Goal: Book appointment/travel/reservation

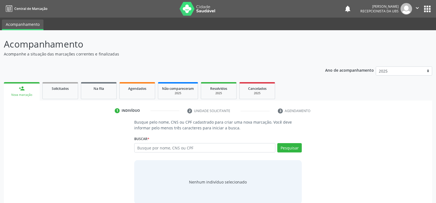
click at [184, 147] on input "text" at bounding box center [204, 147] width 141 height 9
click at [199, 149] on input "text" at bounding box center [204, 147] width 141 height 9
type input "700005802610403"
click at [295, 149] on button "Pesquisar" at bounding box center [289, 147] width 24 height 9
type input "700005802610403"
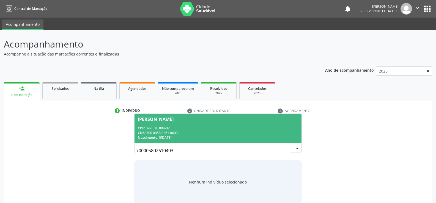
click at [177, 131] on div "CNS: 700 0058 0261 0403" at bounding box center [218, 133] width 160 height 5
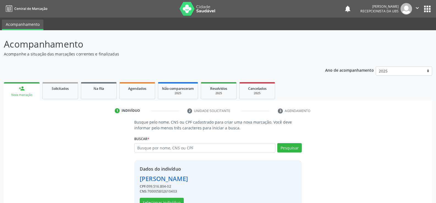
scroll to position [17, 0]
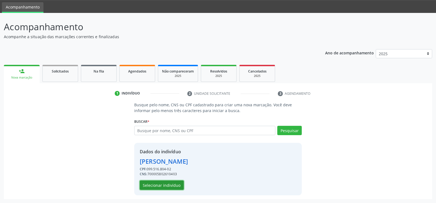
click at [163, 183] on button "Selecionar indivíduo" at bounding box center [162, 185] width 44 height 9
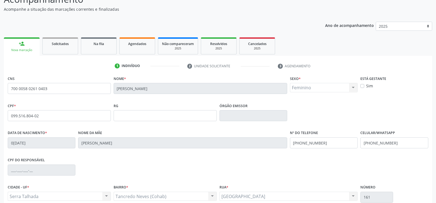
scroll to position [95, 0]
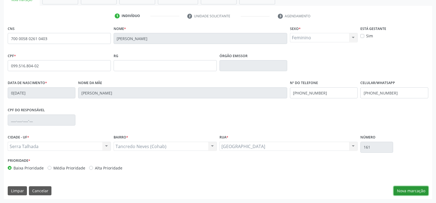
click at [404, 190] on button "Nova marcação" at bounding box center [411, 190] width 35 height 9
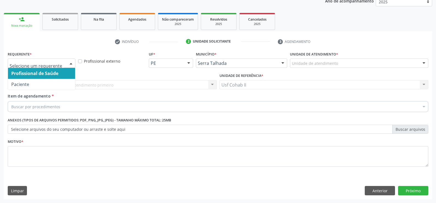
click at [72, 65] on div at bounding box center [71, 63] width 8 height 9
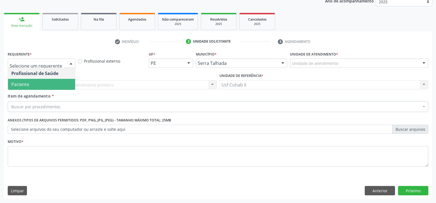
click at [38, 87] on span "Paciente" at bounding box center [41, 84] width 67 height 11
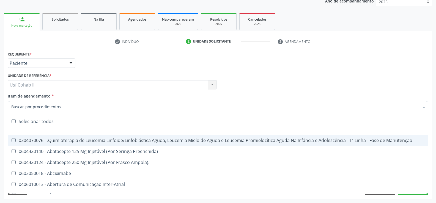
click at [60, 105] on div at bounding box center [218, 106] width 421 height 11
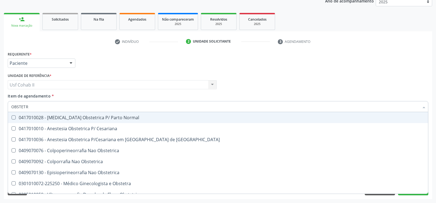
type input "OBSTETRA"
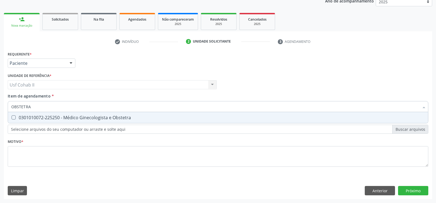
click at [98, 120] on div "0301010072-225250 - Médico Ginecologista e Obstetra" at bounding box center [217, 118] width 413 height 4
checkbox Obstetra "true"
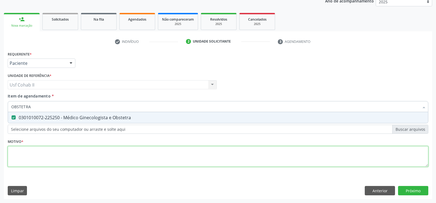
click at [72, 156] on div "Requerente * Paciente Profissional de Saúde Paciente Nenhum resultado encontrad…" at bounding box center [218, 112] width 421 height 125
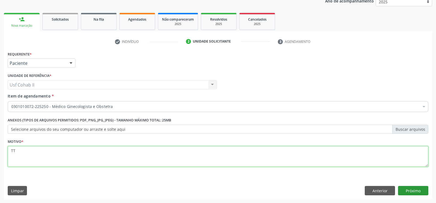
type textarea "TT"
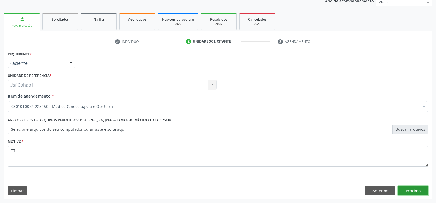
click at [413, 191] on button "Próximo" at bounding box center [413, 190] width 30 height 9
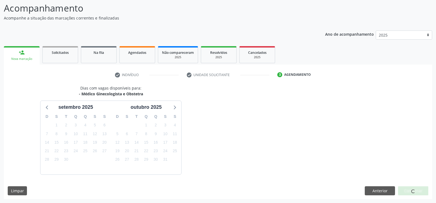
scroll to position [52, 0]
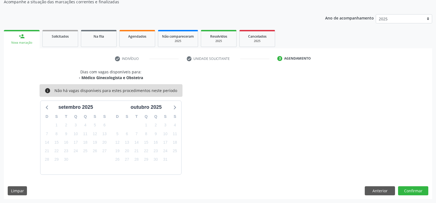
click at [25, 42] on div "Nova marcação" at bounding box center [22, 43] width 28 height 4
click at [385, 193] on button "Anterior" at bounding box center [380, 190] width 30 height 9
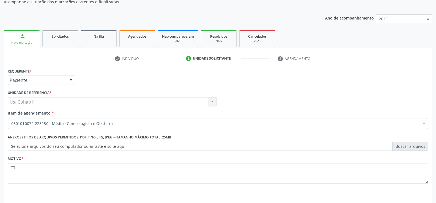
click at [70, 81] on div at bounding box center [71, 80] width 8 height 9
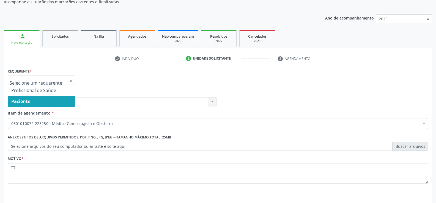
click at [49, 100] on span "Paciente" at bounding box center [41, 101] width 67 height 11
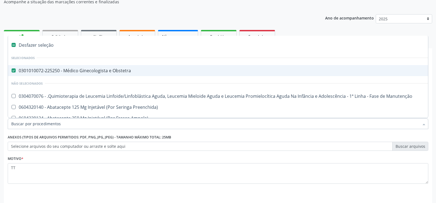
click at [15, 71] on Obstetra at bounding box center [14, 70] width 4 height 4
click at [12, 71] on Obstetra "checkbox" at bounding box center [10, 71] width 4 height 4
click at [236, 62] on li "Selecionados" at bounding box center [225, 58] width 435 height 15
click at [138, 72] on div "0301010072-225250 - Médico Ginecologista e Obstetra" at bounding box center [225, 70] width 428 height 4
click at [46, 45] on div "Desfazer seleção" at bounding box center [225, 45] width 435 height 11
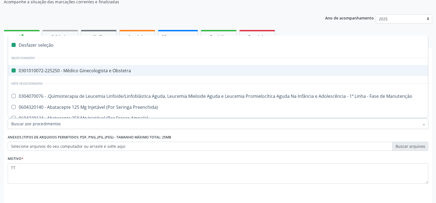
checkbox Obstetra "false"
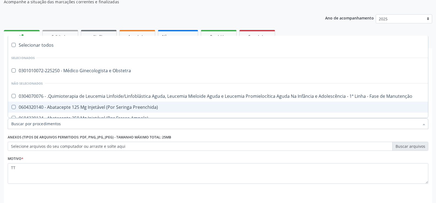
click at [257, 144] on label "Selecione arquivos do seu computador ou arraste e solte aqui" at bounding box center [218, 146] width 421 height 9
click at [257, 144] on input "Selecione arquivos do seu computador ou arraste e solte aqui" at bounding box center [218, 146] width 421 height 9
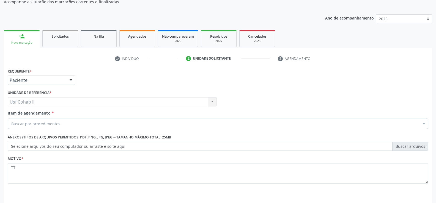
click at [30, 42] on div "Nova marcação" at bounding box center [22, 43] width 28 height 4
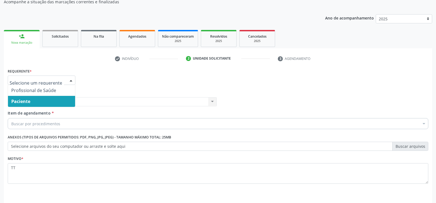
click at [73, 81] on div at bounding box center [71, 80] width 8 height 9
click at [57, 99] on span "Paciente" at bounding box center [41, 101] width 67 height 11
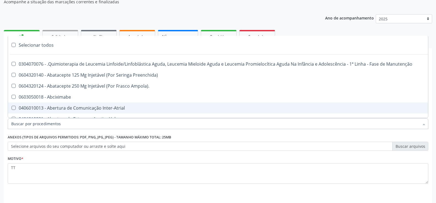
click at [65, 122] on div at bounding box center [218, 123] width 421 height 11
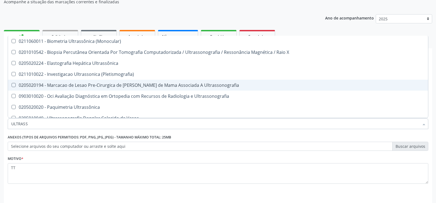
type input "ULTRASSO"
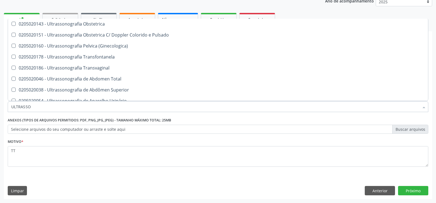
scroll to position [50, 0]
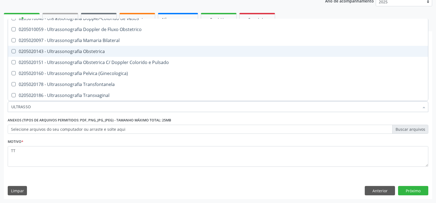
click at [102, 51] on div "0205020143 - Ultrassonografia Obstetrica" at bounding box center [217, 51] width 413 height 4
checkbox Obstetrica "true"
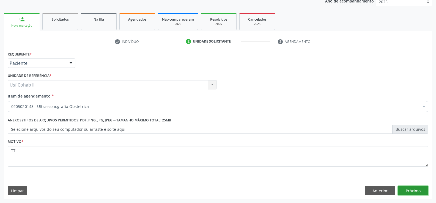
click at [406, 192] on button "Próximo" at bounding box center [413, 190] width 30 height 9
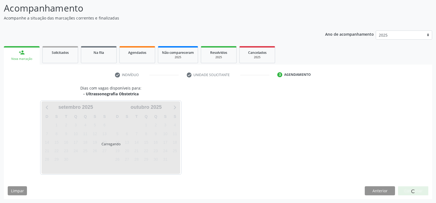
scroll to position [0, 0]
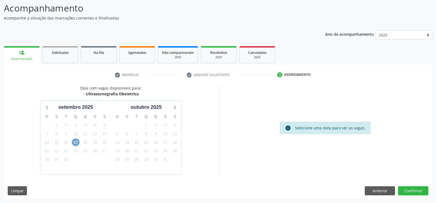
click at [75, 141] on span "17" at bounding box center [76, 143] width 8 height 8
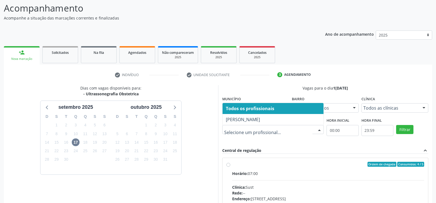
click at [321, 129] on div at bounding box center [319, 129] width 8 height 9
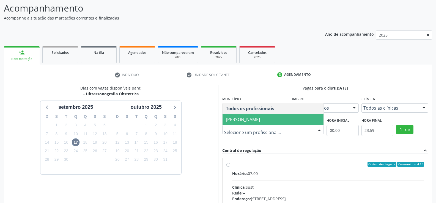
click at [260, 119] on span "[PERSON_NAME]" at bounding box center [243, 120] width 34 height 6
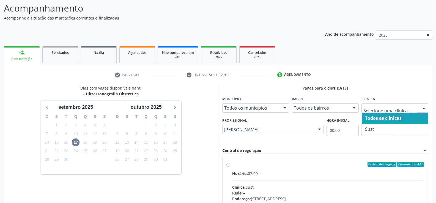
click at [426, 107] on div at bounding box center [424, 108] width 8 height 9
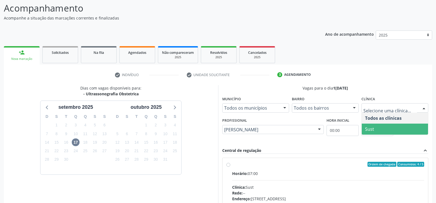
click at [374, 130] on span "Sust" at bounding box center [395, 129] width 66 height 11
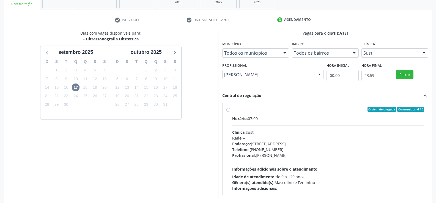
scroll to position [116, 0]
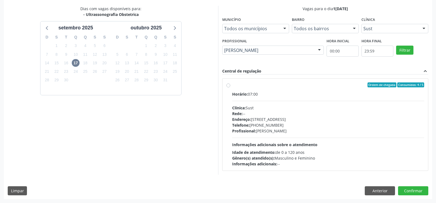
click at [346, 143] on div "Horário: 07:00 Clínica: Sust Rede: -- Endereço: [STREET_ADDRESS] Telefone: [PHO…" at bounding box center [328, 129] width 192 height 76
click at [230, 87] on input "Ordem de chegada Consumidos: 4 / 5 Horário: 07:00 Clínica: Sust Rede: -- Endere…" at bounding box center [228, 85] width 4 height 5
radio input "true"
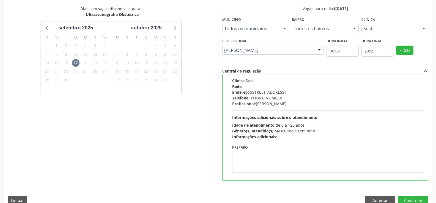
scroll to position [125, 0]
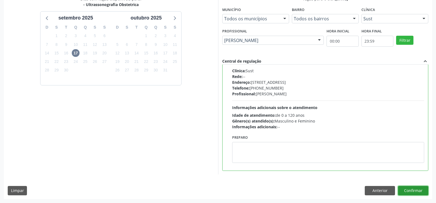
click at [413, 189] on button "Confirmar" at bounding box center [413, 190] width 30 height 9
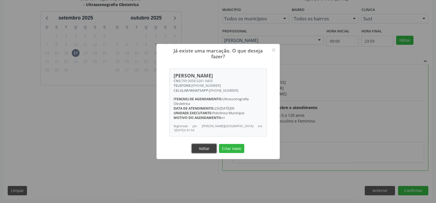
click at [204, 149] on button "Voltar" at bounding box center [204, 148] width 25 height 9
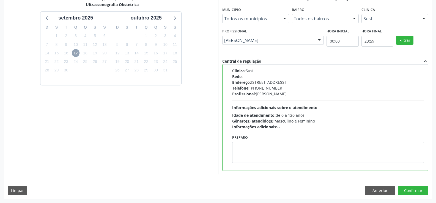
click at [75, 54] on span "17" at bounding box center [76, 53] width 8 height 8
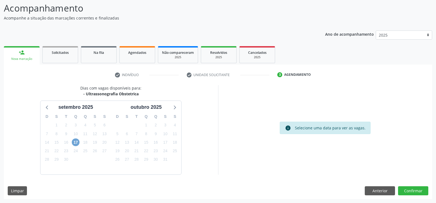
scroll to position [36, 0]
click at [72, 144] on span "17" at bounding box center [76, 143] width 8 height 8
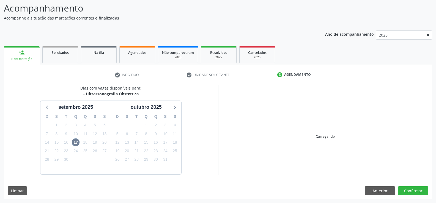
click at [193, 89] on div "Dias com vagas disponíveis para: - Ultrassonografia Obstetrica [DATE] D S T Q Q…" at bounding box center [111, 129] width 214 height 89
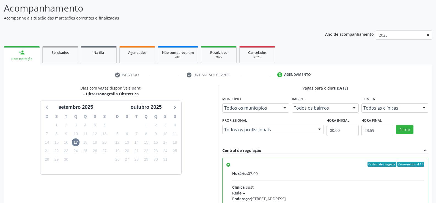
scroll to position [27, 0]
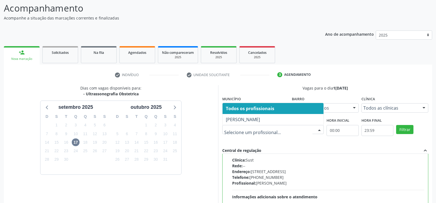
click at [319, 127] on div at bounding box center [319, 129] width 8 height 9
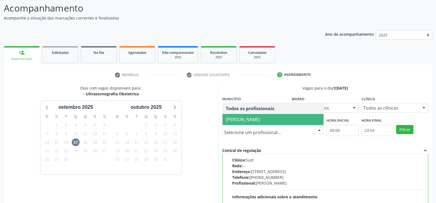
click at [256, 120] on span "[PERSON_NAME]" at bounding box center [243, 120] width 34 height 6
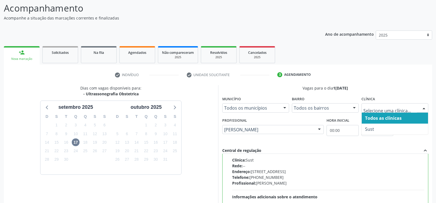
click at [423, 109] on div at bounding box center [424, 108] width 8 height 9
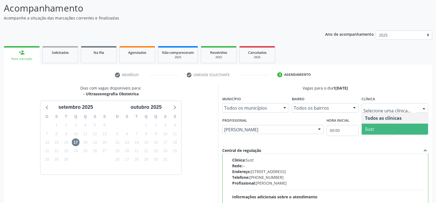
click at [377, 131] on span "Sust" at bounding box center [395, 129] width 66 height 11
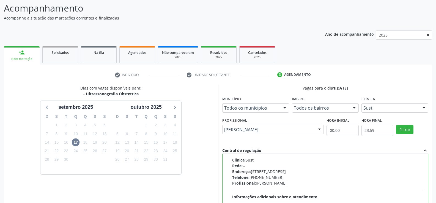
scroll to position [119, 0]
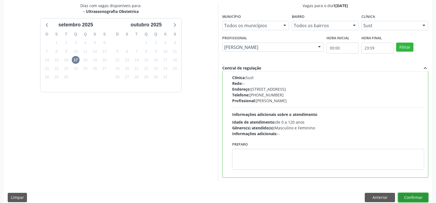
click at [416, 199] on button "Confirmar" at bounding box center [413, 197] width 30 height 9
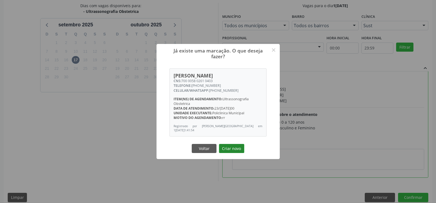
click at [235, 149] on button "Criar novo" at bounding box center [231, 148] width 25 height 9
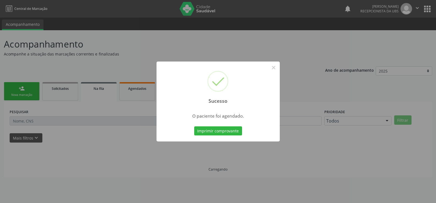
scroll to position [0, 0]
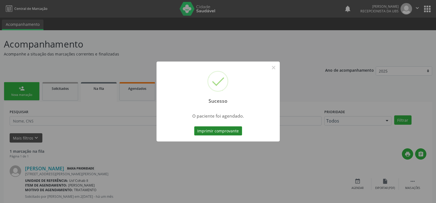
click at [223, 130] on button "Imprimir comprovante" at bounding box center [218, 131] width 48 height 9
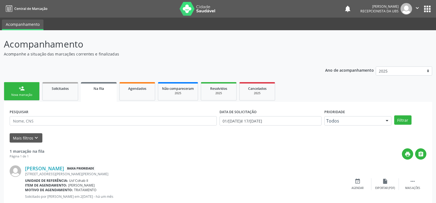
scroll to position [15, 0]
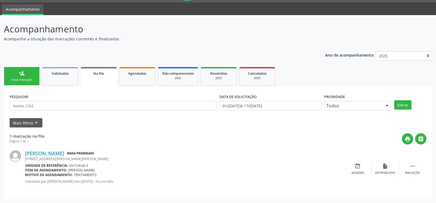
click at [22, 72] on div "person_add" at bounding box center [22, 73] width 6 height 6
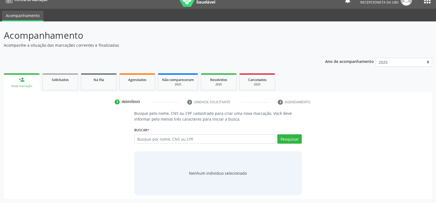
scroll to position [9, 0]
click at [213, 139] on input "text" at bounding box center [204, 139] width 141 height 9
type input "700005802610403"
click at [295, 138] on button "Pesquisar" at bounding box center [289, 139] width 24 height 9
type input "700005802610403"
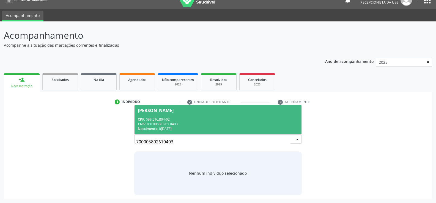
click at [186, 124] on div "CNS: 700 0058 0261 0403" at bounding box center [218, 124] width 160 height 5
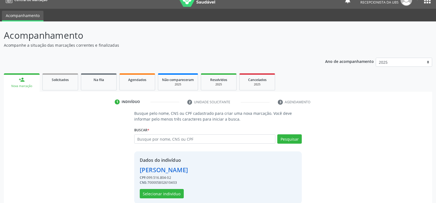
scroll to position [17, 0]
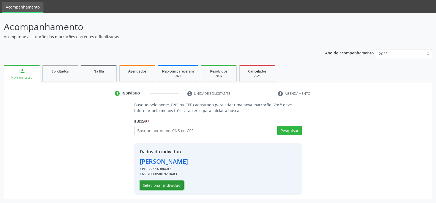
click at [164, 182] on button "Selecionar indivíduo" at bounding box center [162, 185] width 44 height 9
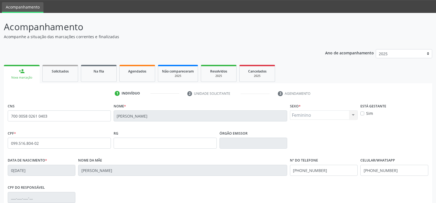
scroll to position [95, 0]
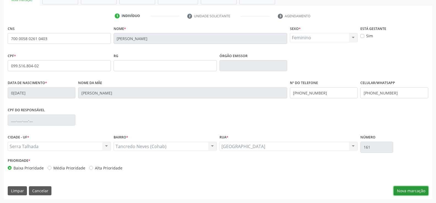
click at [407, 191] on button "Nova marcação" at bounding box center [411, 190] width 35 height 9
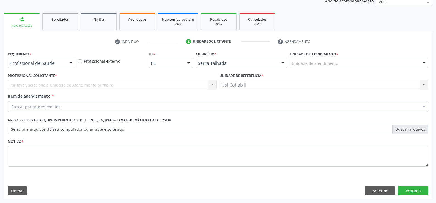
scroll to position [69, 0]
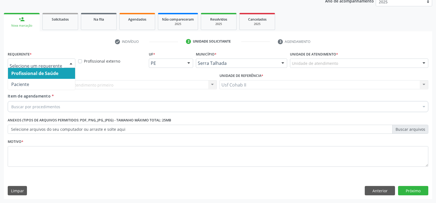
click at [72, 62] on div at bounding box center [71, 63] width 8 height 9
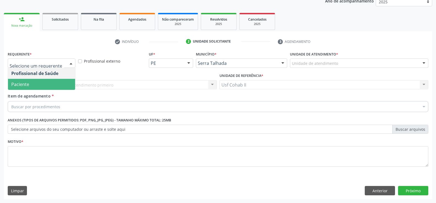
click at [35, 85] on span "Paciente" at bounding box center [41, 84] width 67 height 11
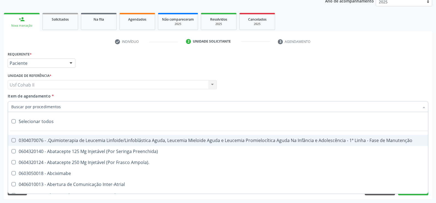
click at [75, 106] on div at bounding box center [218, 106] width 421 height 11
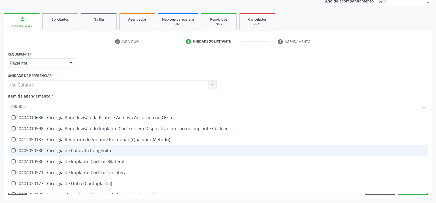
scroll to position [0, 0]
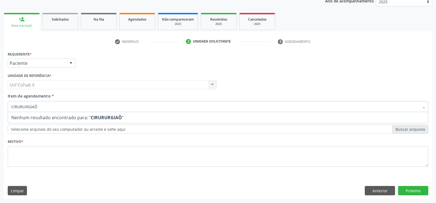
click at [122, 117] on span "Nenhum resultado encontrado para: " CIRURURGIAÕ "" at bounding box center [218, 117] width 420 height 11
click at [49, 106] on input "CIRURURGIÃO" at bounding box center [215, 106] width 408 height 11
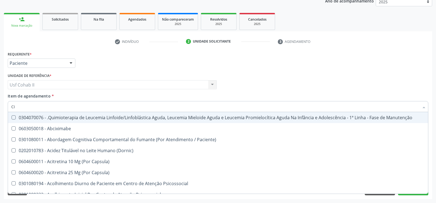
type input "C"
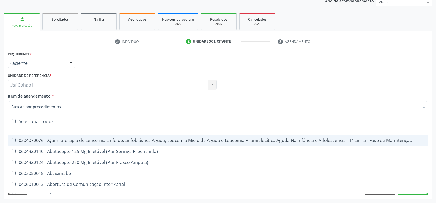
click at [70, 108] on input "Item de agendamento *" at bounding box center [215, 106] width 408 height 11
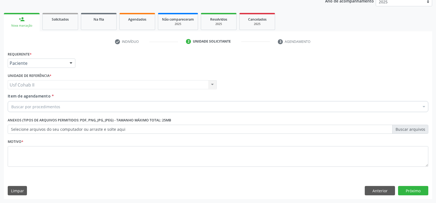
click at [70, 105] on div "Buscar por procedimentos" at bounding box center [218, 106] width 421 height 11
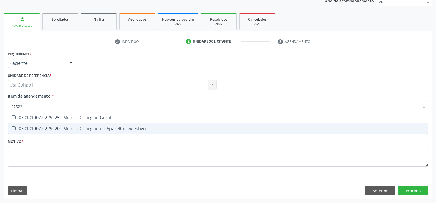
type input "225225"
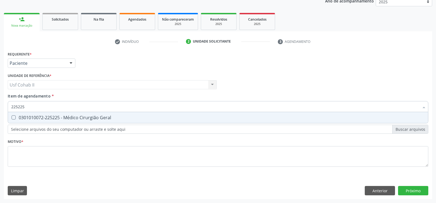
click at [97, 117] on div "0301010072-225225 - Médico Cirurgião Geral" at bounding box center [217, 118] width 413 height 4
checkbox Geral "true"
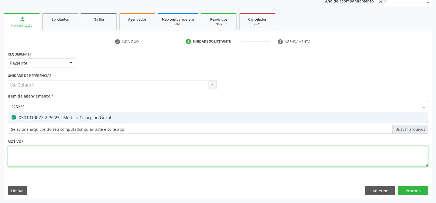
click at [95, 158] on div "Requerente * Paciente Profissional de Saúde Paciente Nenhum resultado encontrad…" at bounding box center [218, 112] width 421 height 125
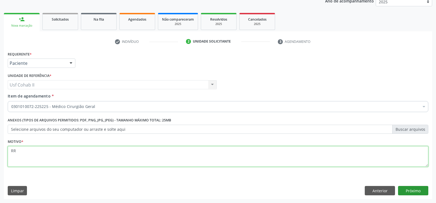
type textarea "RR"
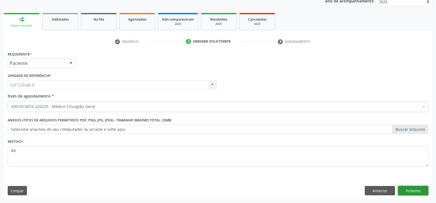
click at [407, 188] on button "Próximo" at bounding box center [413, 190] width 30 height 9
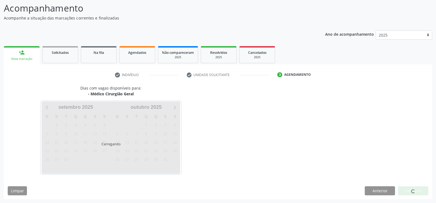
scroll to position [36, 0]
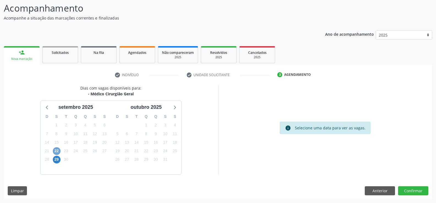
click at [55, 152] on span "22" at bounding box center [57, 151] width 8 height 8
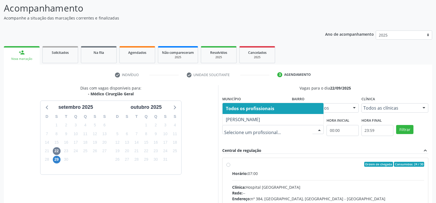
click at [320, 130] on div at bounding box center [319, 129] width 8 height 9
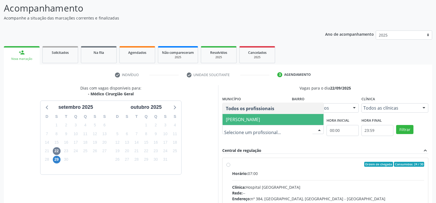
click at [260, 120] on span "[PERSON_NAME]" at bounding box center [243, 120] width 34 height 6
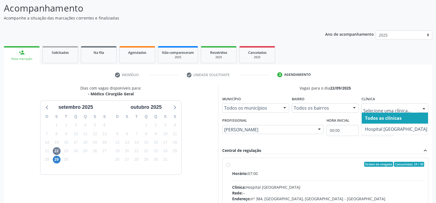
click at [423, 108] on div at bounding box center [424, 108] width 8 height 9
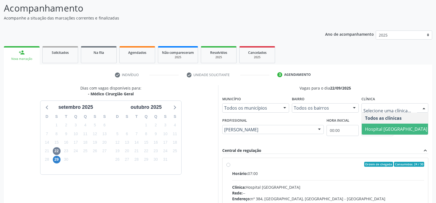
click at [397, 131] on span "Hospital [GEOGRAPHIC_DATA]" at bounding box center [396, 129] width 62 height 6
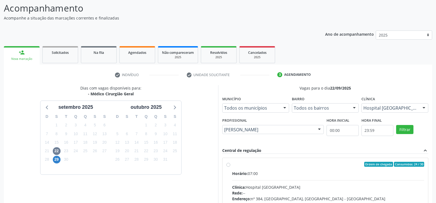
click at [316, 150] on div "Central de regulação expand_less" at bounding box center [325, 151] width 206 height 6
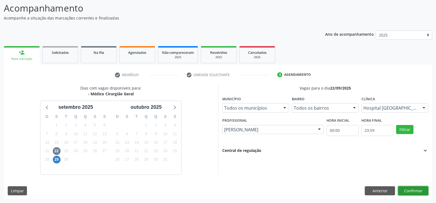
click at [417, 190] on button "Confirmar" at bounding box center [413, 190] width 30 height 9
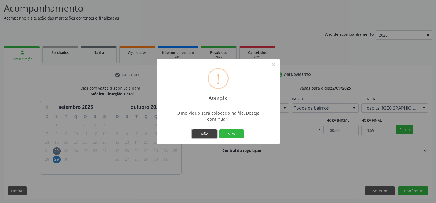
click at [210, 135] on button "Não" at bounding box center [204, 134] width 25 height 9
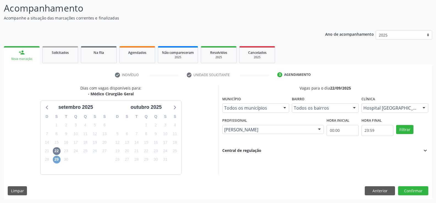
click at [57, 159] on span "29" at bounding box center [57, 160] width 8 height 8
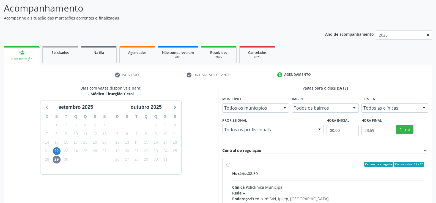
click at [319, 128] on div at bounding box center [319, 129] width 8 height 9
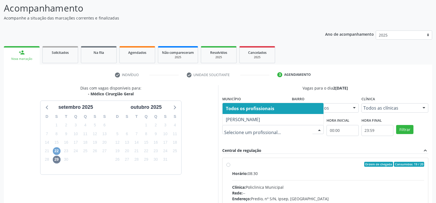
click at [56, 152] on span "22" at bounding box center [57, 151] width 8 height 8
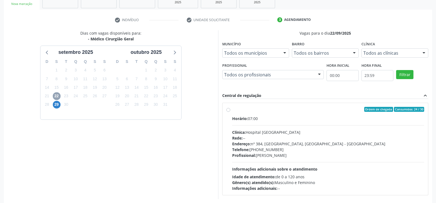
scroll to position [116, 0]
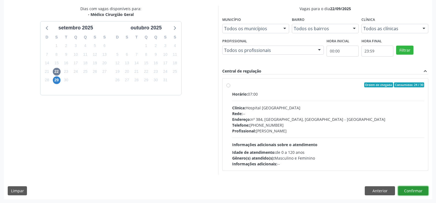
click at [418, 192] on button "Confirmar" at bounding box center [413, 190] width 30 height 9
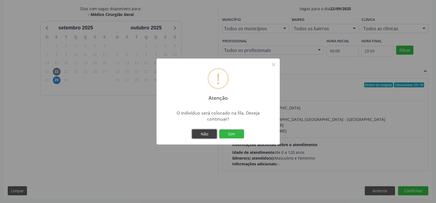
click at [202, 133] on button "Não" at bounding box center [204, 134] width 25 height 9
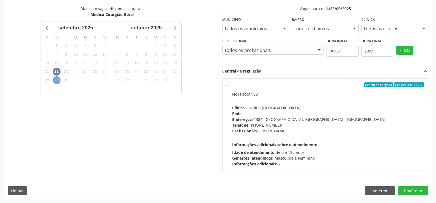
click at [57, 80] on span "29" at bounding box center [57, 80] width 8 height 8
click at [54, 72] on span "22" at bounding box center [57, 72] width 8 height 8
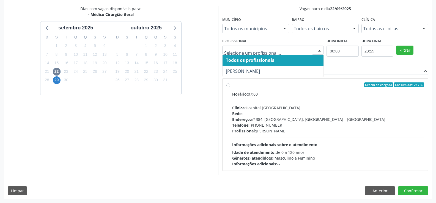
click at [320, 50] on div at bounding box center [319, 50] width 8 height 9
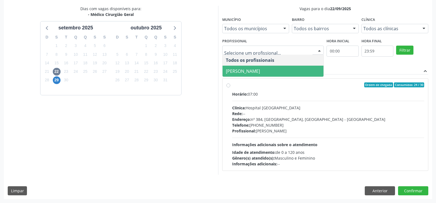
click at [290, 72] on span "[PERSON_NAME]" at bounding box center [273, 71] width 101 height 11
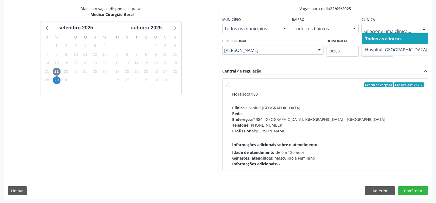
click at [422, 29] on div at bounding box center [424, 28] width 8 height 9
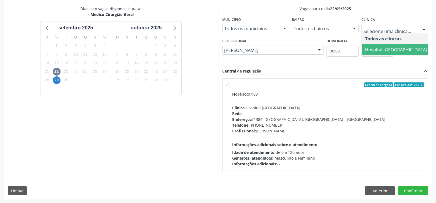
click at [400, 51] on span "Hospital [GEOGRAPHIC_DATA]" at bounding box center [396, 50] width 62 height 6
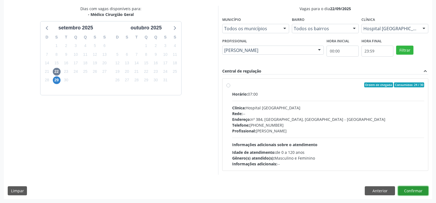
click at [415, 192] on button "Confirmar" at bounding box center [413, 190] width 30 height 9
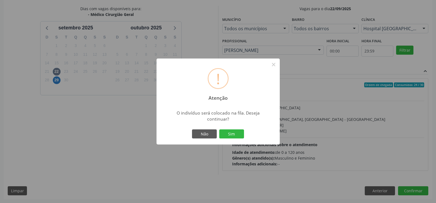
drag, startPoint x: 325, startPoint y: 92, endPoint x: 204, endPoint y: 102, distance: 120.6
click at [323, 92] on div "! Atenção × O indivíduo será colocado na fila. Deseja continuar? Não Sim" at bounding box center [218, 101] width 436 height 203
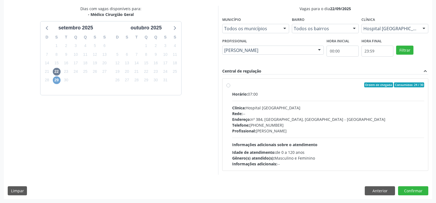
click at [57, 81] on span "29" at bounding box center [57, 80] width 8 height 8
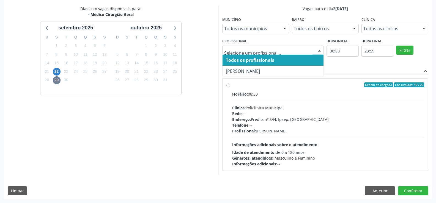
click at [320, 50] on div at bounding box center [319, 50] width 8 height 9
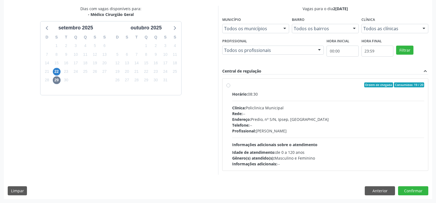
click at [314, 90] on label "Ordem de chegada Consumidos: 19 / 20 Horário: 08:30 Clínica: Policlinica Munici…" at bounding box center [328, 125] width 192 height 84
click at [230, 87] on input "Ordem de chegada Consumidos: 19 / 20 Horário: 08:30 Clínica: Policlinica Munici…" at bounding box center [228, 85] width 4 height 5
radio input "true"
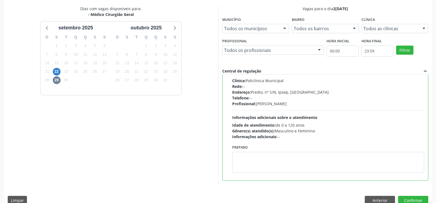
scroll to position [125, 0]
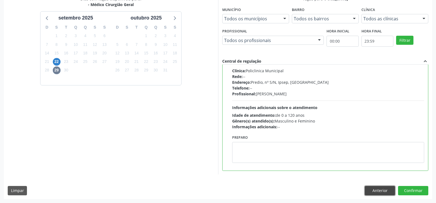
click at [379, 189] on button "Anterior" at bounding box center [380, 190] width 30 height 9
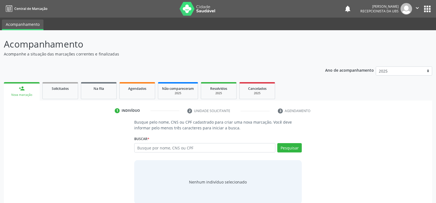
click at [29, 77] on div "Ano de acompanhamento 2025 2024 person_add Nova marcação Solicitados Na fila Ag…" at bounding box center [218, 136] width 428 height 146
click at [212, 147] on input "text" at bounding box center [204, 147] width 141 height 9
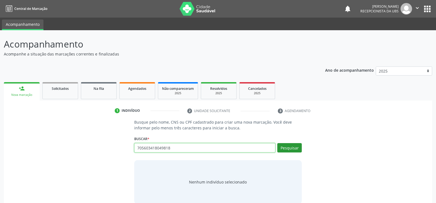
type input "705603418049818"
click at [289, 145] on button "Pesquisar" at bounding box center [289, 147] width 24 height 9
type input "705603418049818"
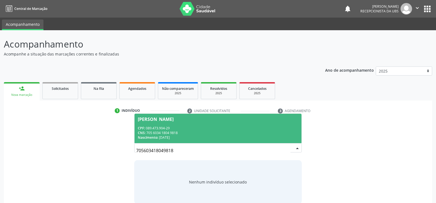
click at [211, 131] on div "CNS: 705 6034 1804 9818" at bounding box center [218, 133] width 160 height 5
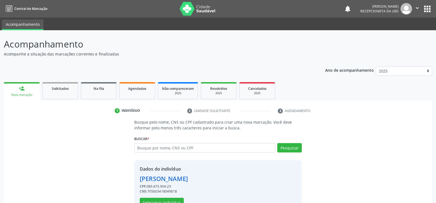
click at [321, 140] on div "Busque pelo nome, CNS ou CPF cadastrado para criar uma nova marcação. Você deve…" at bounding box center [218, 165] width 421 height 93
click at [209, 147] on input "text" at bounding box center [204, 147] width 141 height 9
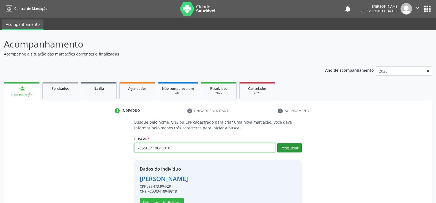
type input "705603418049818"
click at [290, 146] on button "Pesquisar" at bounding box center [289, 147] width 24 height 9
type input "705603418049818"
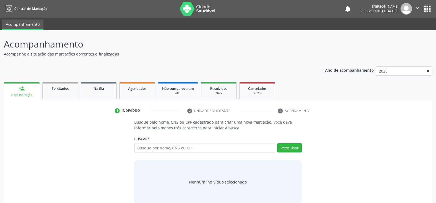
click at [201, 147] on input "text" at bounding box center [204, 147] width 141 height 9
type input "704801524011541"
click at [289, 147] on button "Pesquisar" at bounding box center [289, 147] width 24 height 9
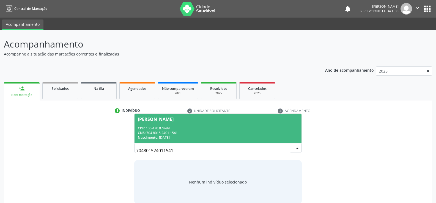
click at [192, 129] on div "CPF: 106.470.874-99" at bounding box center [218, 128] width 160 height 5
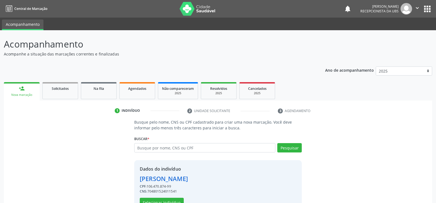
scroll to position [17, 0]
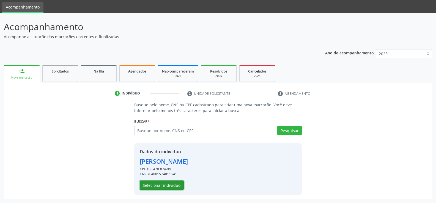
click at [173, 183] on button "Selecionar indivíduo" at bounding box center [162, 185] width 44 height 9
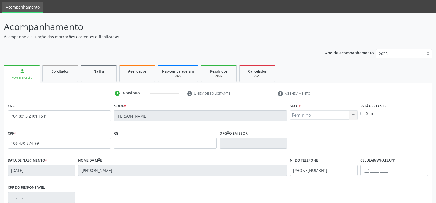
scroll to position [95, 0]
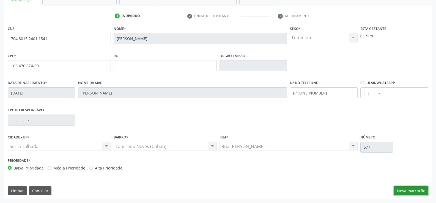
click at [418, 191] on button "Nova marcação" at bounding box center [411, 190] width 35 height 9
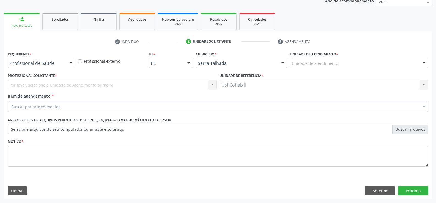
scroll to position [69, 0]
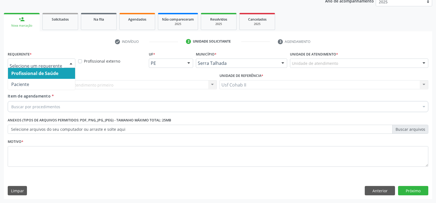
click at [72, 63] on div at bounding box center [71, 63] width 8 height 9
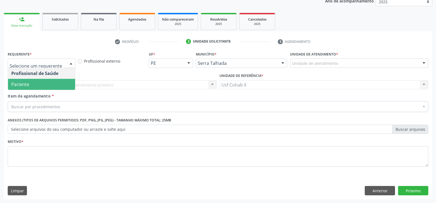
click at [57, 83] on span "Paciente" at bounding box center [41, 84] width 67 height 11
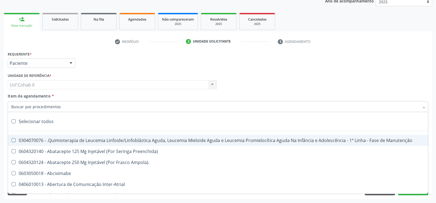
click at [80, 108] on div at bounding box center [218, 106] width 421 height 11
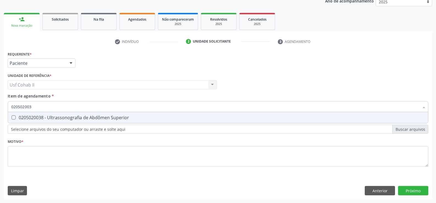
type input "0205020038"
click at [101, 117] on div "0205020038 - Ultrassonografia de Abdômen Superior" at bounding box center [217, 118] width 413 height 4
checkbox Superior "true"
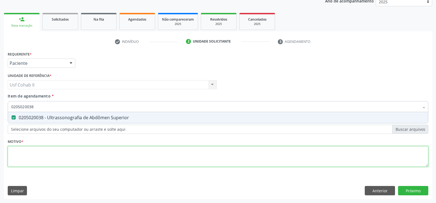
click at [47, 155] on div "Requerente * Paciente Profissional de Saúde Paciente Nenhum resultado encontrad…" at bounding box center [218, 112] width 421 height 125
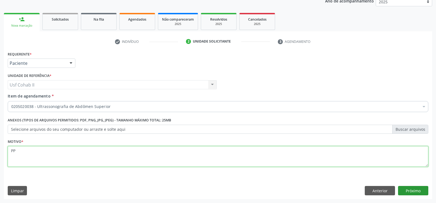
type textarea "PP"
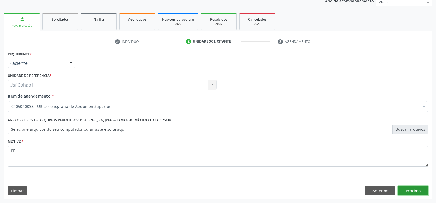
click at [411, 190] on button "Próximo" at bounding box center [413, 190] width 30 height 9
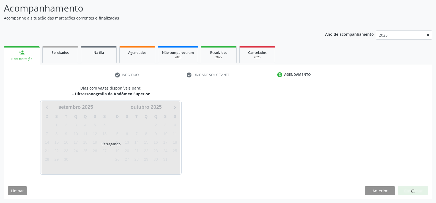
scroll to position [36, 0]
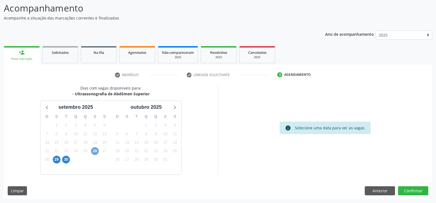
click at [97, 151] on span "26" at bounding box center [95, 151] width 8 height 8
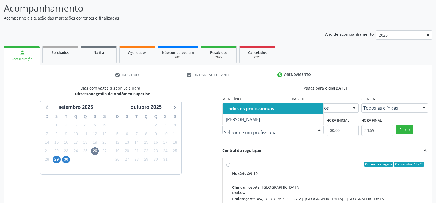
click at [321, 130] on div at bounding box center [319, 129] width 8 height 9
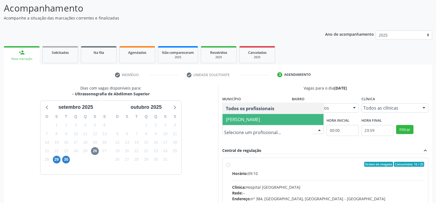
click at [280, 120] on span "Yuri Araujo Magalhaes" at bounding box center [273, 119] width 101 height 11
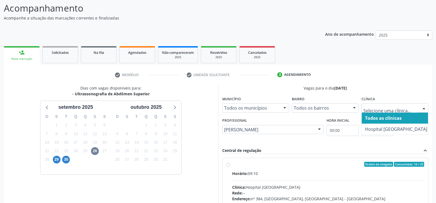
click at [423, 109] on div at bounding box center [424, 108] width 8 height 9
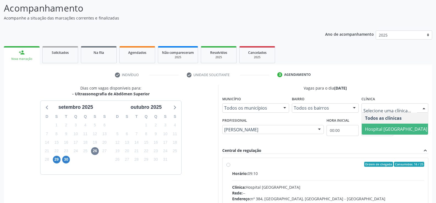
click at [386, 128] on span "Hospital [GEOGRAPHIC_DATA]" at bounding box center [396, 129] width 62 height 6
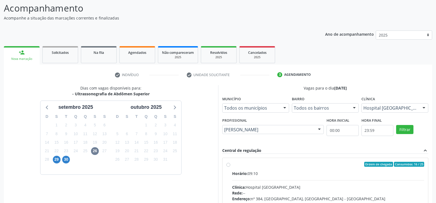
click at [307, 155] on div "Ordem de chegada Consumidos: 16 / 25 Horário: 09:10 Clínica: Hospital Sao Franc…" at bounding box center [325, 204] width 206 height 100
click at [230, 167] on input "Ordem de chegada Consumidos: 16 / 25 Horário: 09:10 Clínica: Hospital Sao Franc…" at bounding box center [228, 164] width 4 height 5
radio input "true"
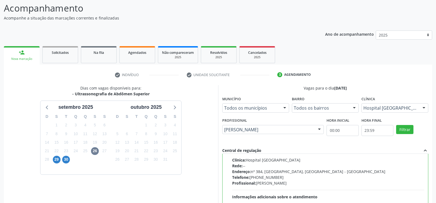
scroll to position [125, 0]
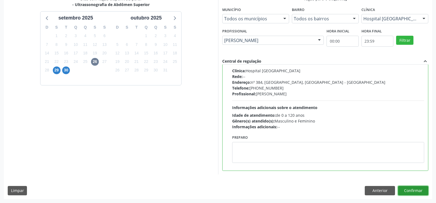
click at [408, 192] on button "Confirmar" at bounding box center [413, 190] width 30 height 9
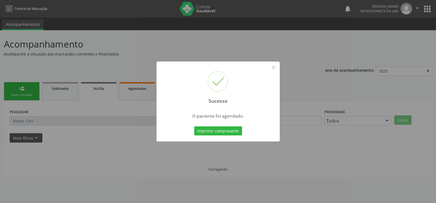
scroll to position [0, 0]
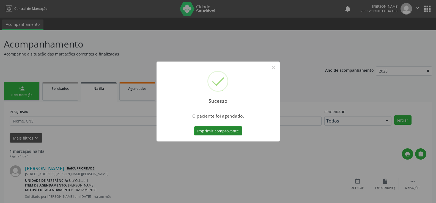
click at [230, 130] on button "Imprimir comprovante" at bounding box center [218, 131] width 48 height 9
